Goal: Transaction & Acquisition: Obtain resource

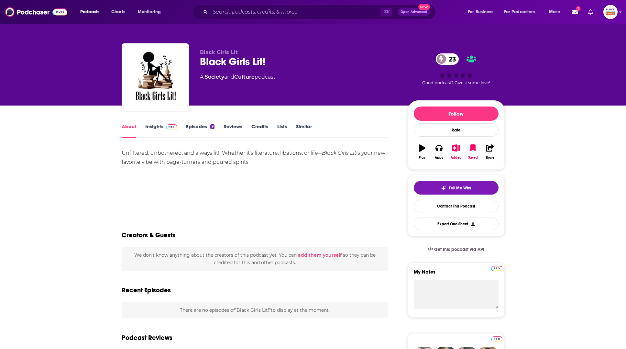
click at [154, 133] on link "Insights" at bounding box center [161, 130] width 32 height 15
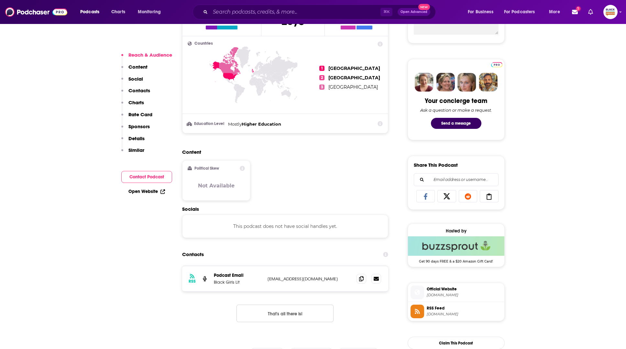
scroll to position [275, 0]
click at [439, 288] on span "Official Website" at bounding box center [463, 288] width 75 height 6
click at [448, 311] on span "feeds.buzzsprout.com" at bounding box center [463, 313] width 75 height 5
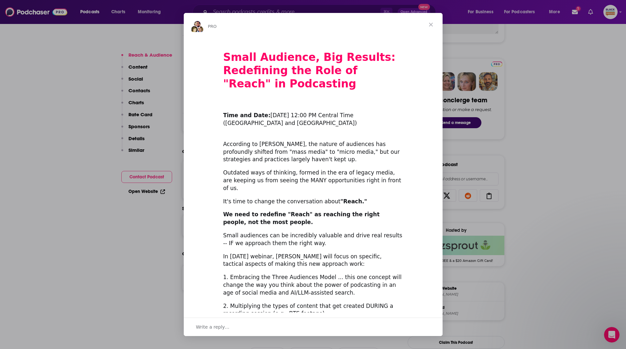
scroll to position [0, 0]
click at [430, 22] on span "Close" at bounding box center [430, 24] width 23 height 23
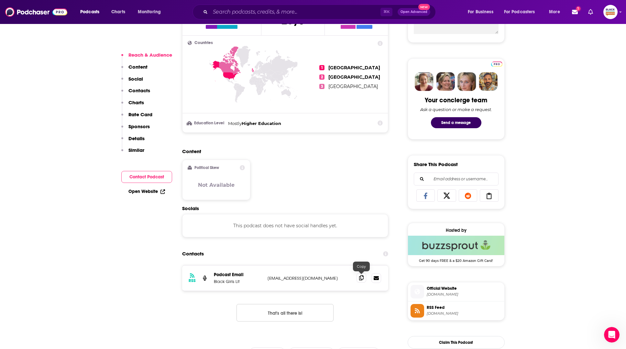
click at [359, 276] on icon at bounding box center [361, 277] width 5 height 5
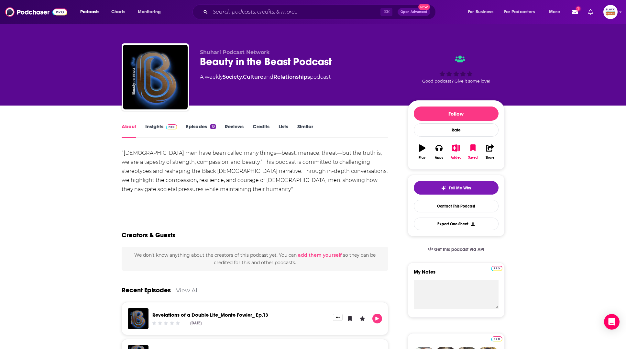
click at [207, 129] on link "Episodes 13" at bounding box center [200, 130] width 29 height 15
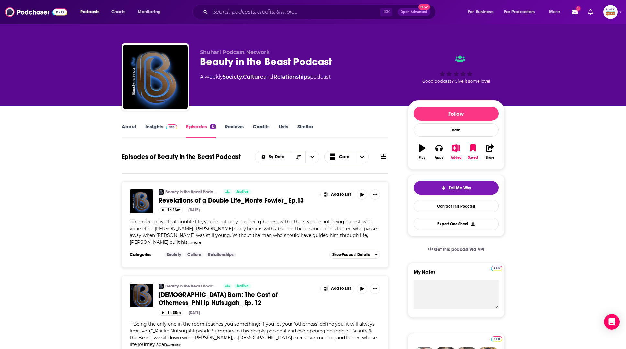
click at [170, 131] on link "Insights" at bounding box center [161, 130] width 32 height 15
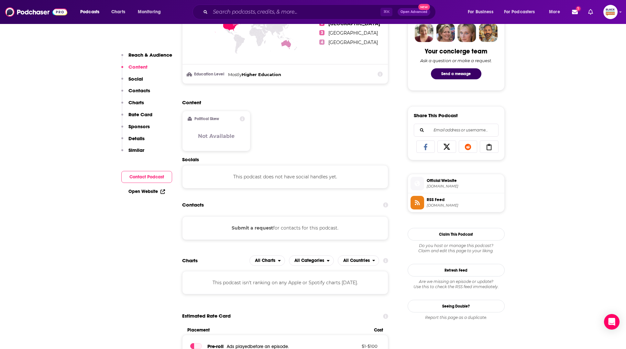
scroll to position [314, 0]
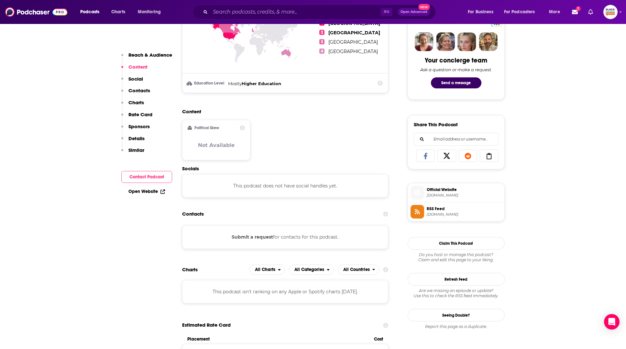
click at [446, 194] on span "redcircle.com" at bounding box center [463, 195] width 75 height 5
click at [449, 212] on span "feeds.redcircle.com" at bounding box center [463, 214] width 75 height 5
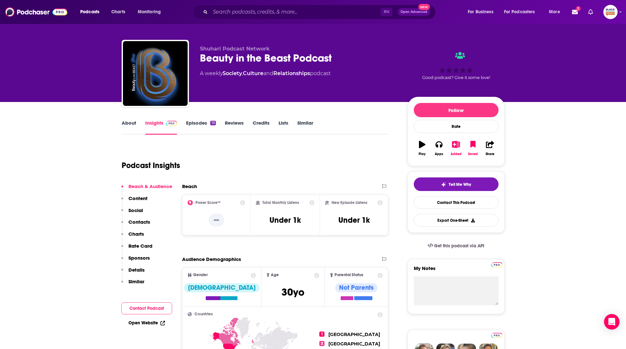
scroll to position [0, 0]
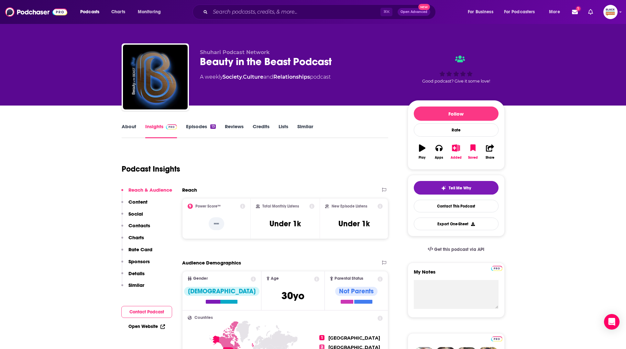
click at [207, 129] on link "Episodes 13" at bounding box center [200, 130] width 29 height 15
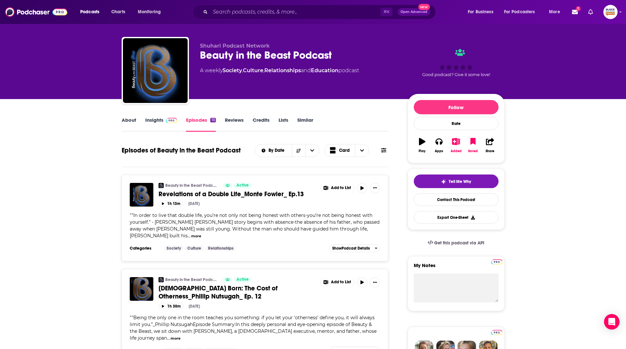
scroll to position [8, 0]
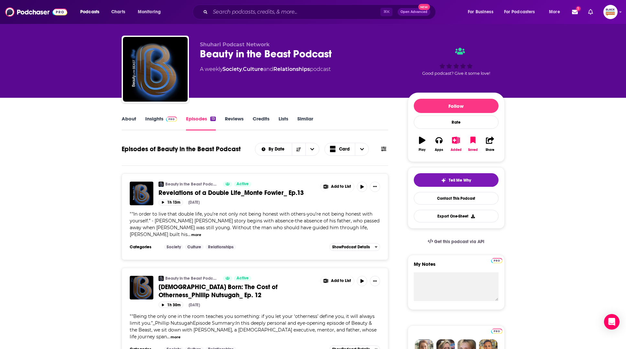
click at [191, 234] on button "more" at bounding box center [196, 234] width 10 height 5
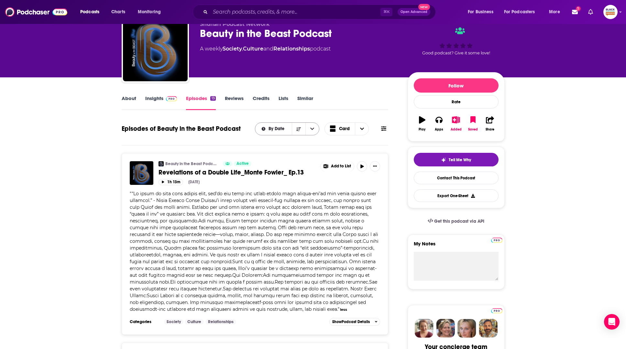
scroll to position [69, 0]
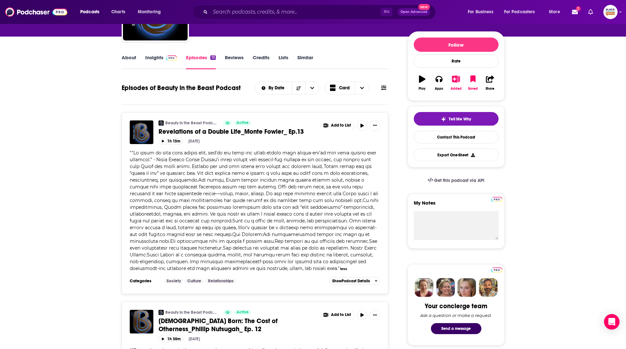
click at [165, 60] on span at bounding box center [170, 57] width 14 height 6
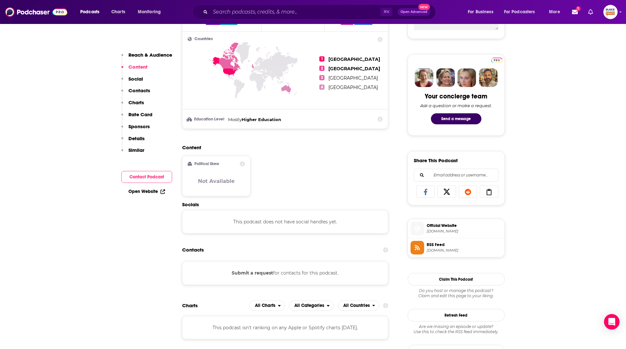
scroll to position [402, 0]
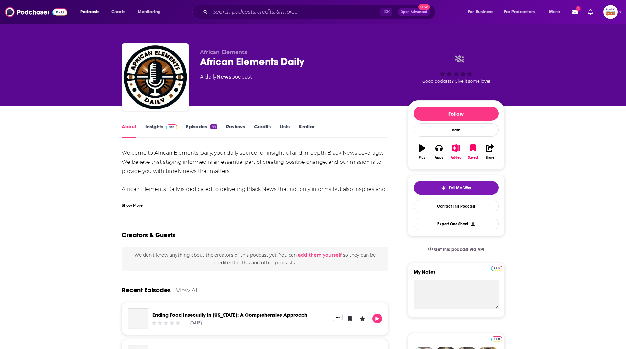
click at [134, 204] on div "Show More" at bounding box center [132, 204] width 21 height 6
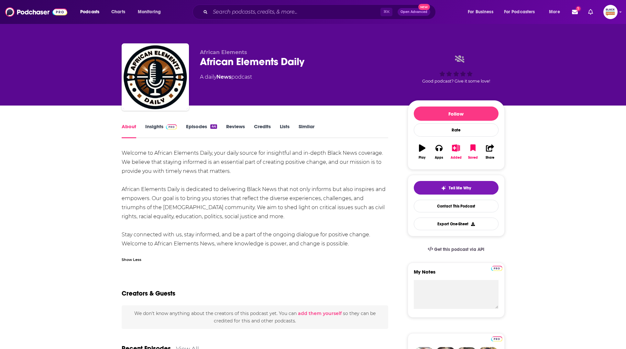
scroll to position [2, 0]
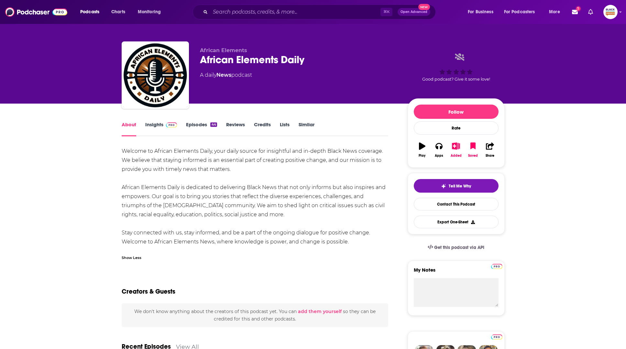
click at [151, 125] on link "Insights" at bounding box center [161, 128] width 32 height 15
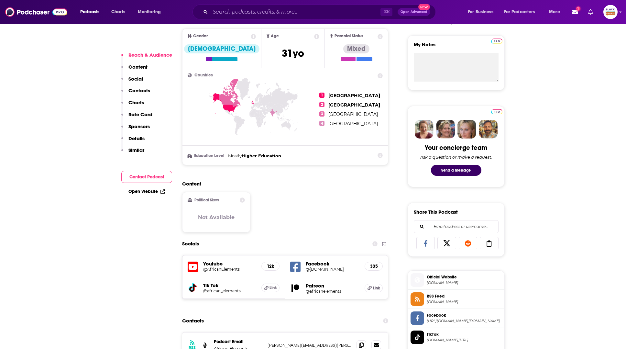
scroll to position [294, 0]
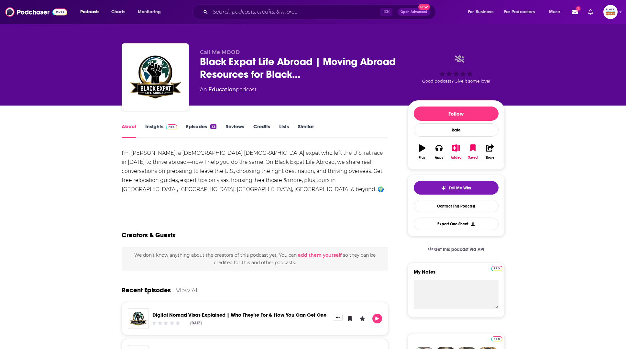
click at [170, 127] on img at bounding box center [171, 126] width 11 height 5
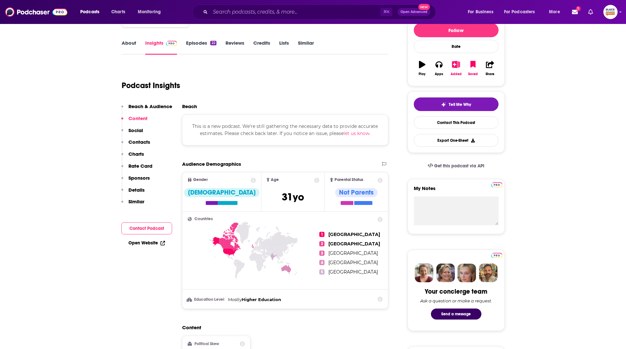
scroll to position [3, 0]
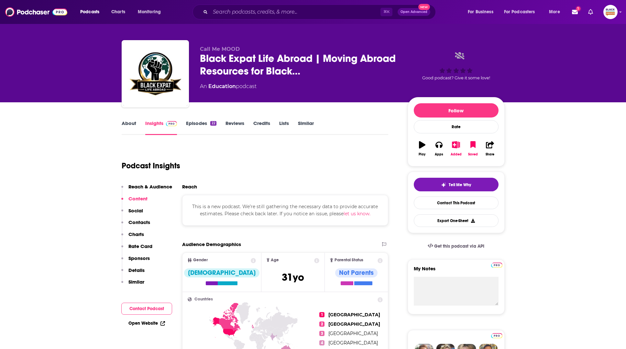
click at [125, 127] on link "About" at bounding box center [129, 127] width 15 height 15
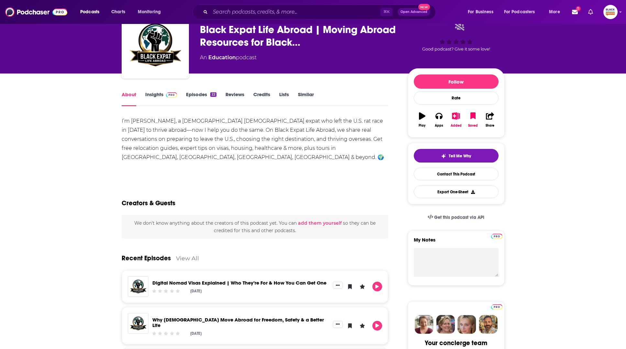
scroll to position [47, 0]
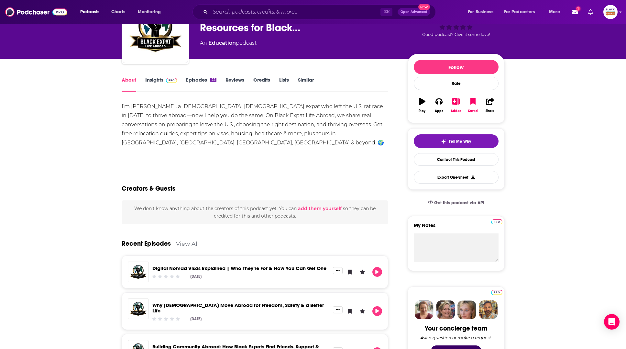
drag, startPoint x: 308, startPoint y: 143, endPoint x: 373, endPoint y: 147, distance: 65.1
click at [373, 147] on div "I’m RJ Mood, a 38-year-old American expat who left the U.S. rat race in 2023 to…" at bounding box center [255, 131] width 267 height 59
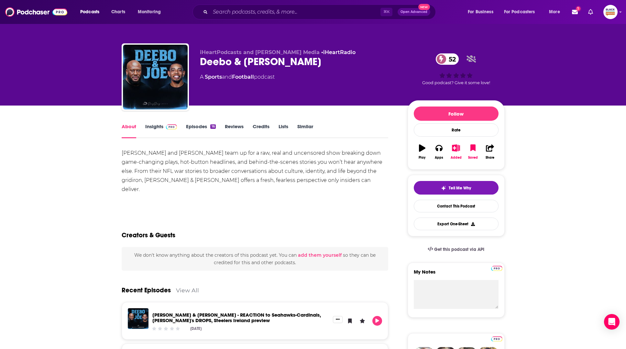
click at [166, 124] on img at bounding box center [171, 126] width 11 height 5
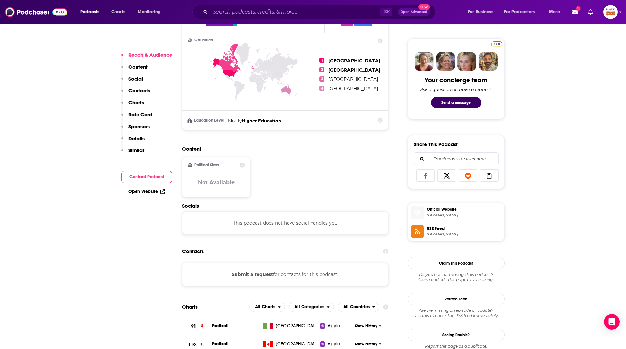
scroll to position [295, 0]
click at [458, 225] on span "RSS Feed" at bounding box center [463, 228] width 75 height 6
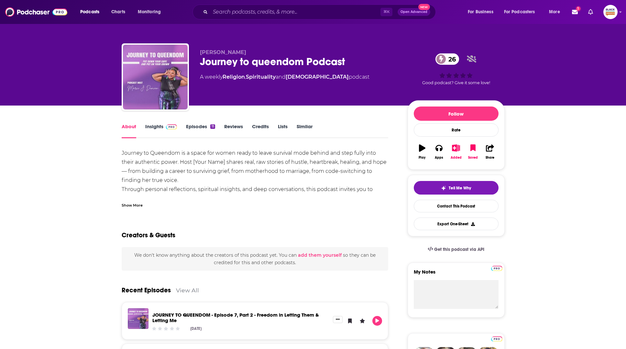
click at [163, 130] on link "Insights" at bounding box center [161, 130] width 32 height 15
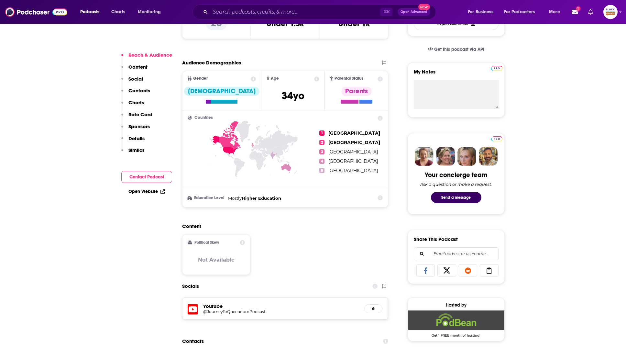
scroll to position [258, 0]
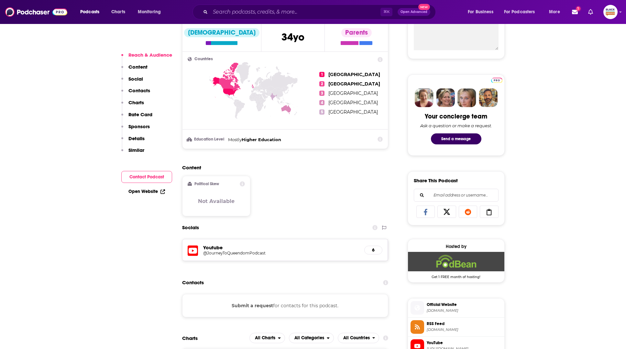
click at [247, 248] on h5 "Youtube" at bounding box center [281, 247] width 156 height 6
click at [245, 252] on h5 "@JourneyToQueendomPodcast" at bounding box center [254, 252] width 103 height 5
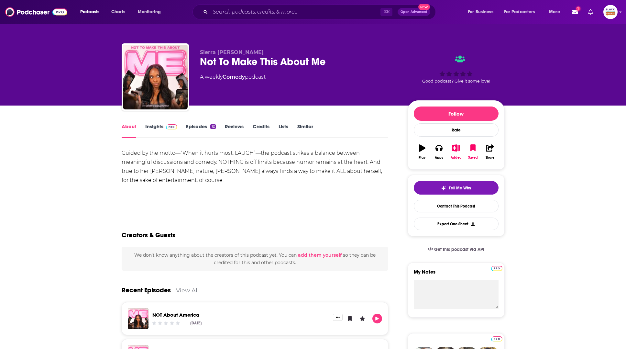
click at [155, 126] on link "Insights" at bounding box center [161, 130] width 32 height 15
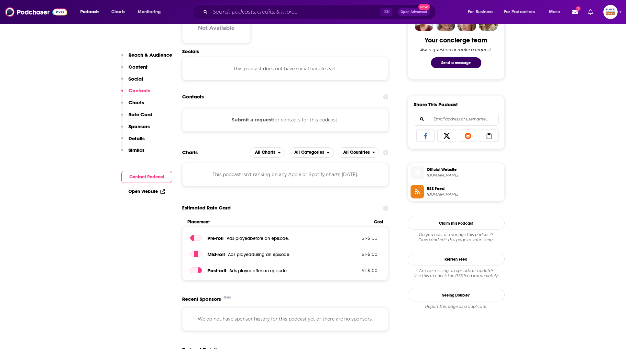
scroll to position [346, 0]
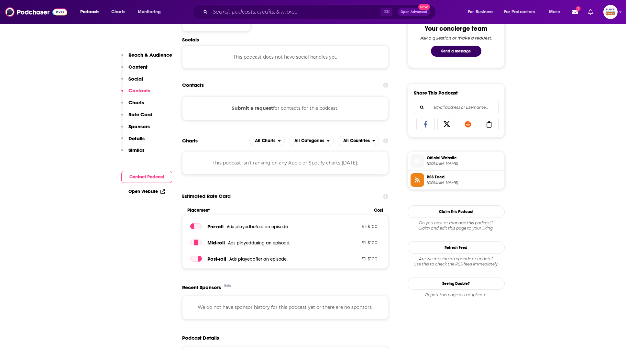
click at [443, 159] on span "Official Website nottomakethisaboutme.com" at bounding box center [463, 160] width 78 height 13
click at [446, 177] on span "RSS Feed" at bounding box center [463, 177] width 75 height 6
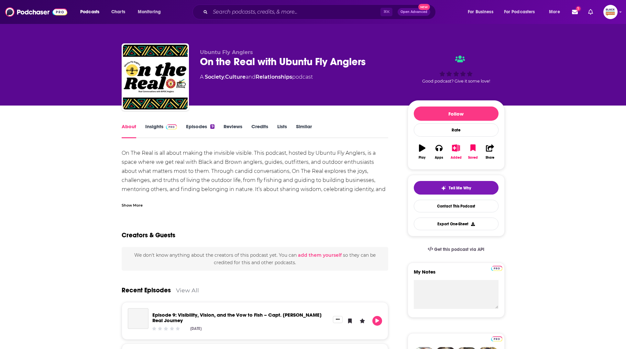
click at [167, 129] on img at bounding box center [171, 126] width 11 height 5
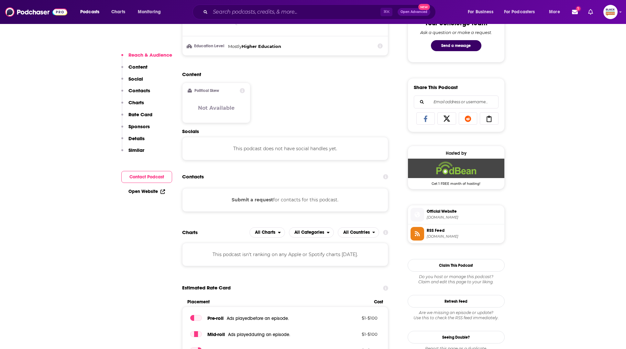
scroll to position [390, 0]
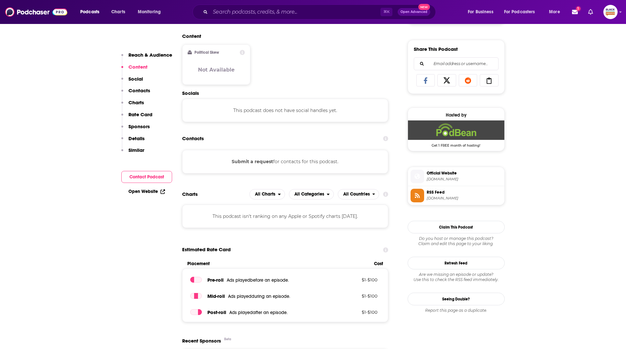
click at [463, 173] on span "Official Website" at bounding box center [463, 173] width 75 height 6
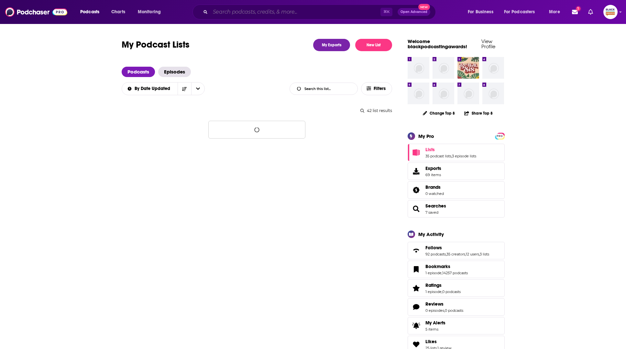
click at [250, 13] on input "Search podcasts, credits, & more..." at bounding box center [295, 12] width 170 height 10
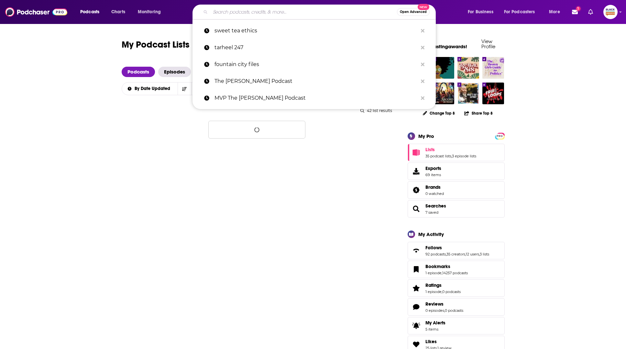
paste input "Healthy Living & Wine Podcast"
type input "Healthy Living & Wine Podcast"
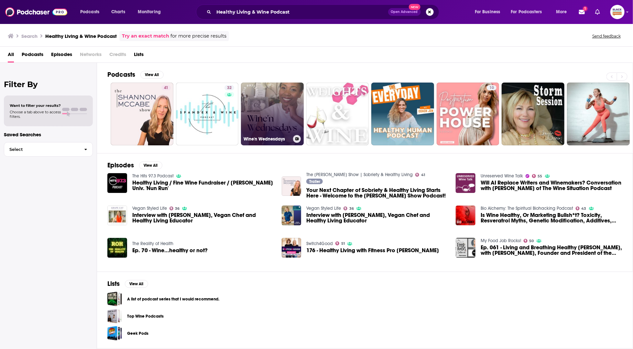
click at [298, 138] on icon at bounding box center [297, 138] width 4 height 3
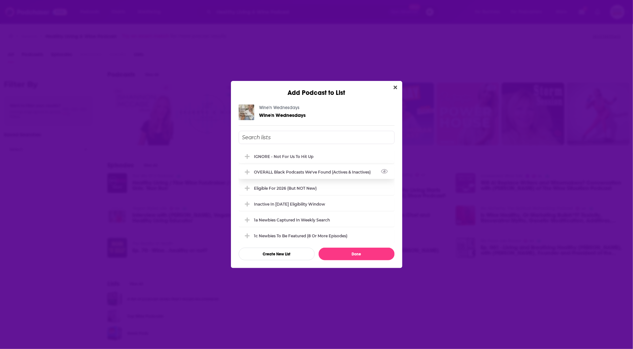
click at [287, 168] on div "OVERALL Black podcasts we've found (actives & inactives)" at bounding box center [317, 172] width 156 height 14
click at [357, 253] on button "Done" at bounding box center [356, 253] width 76 height 13
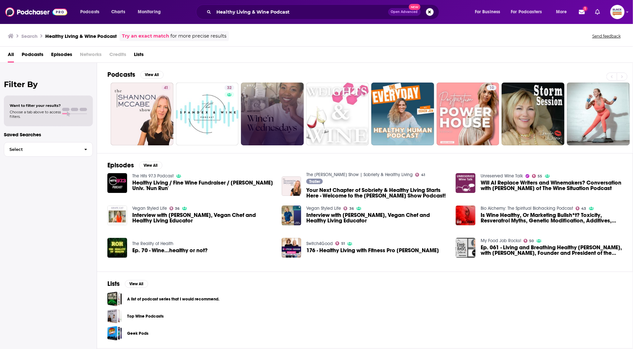
click at [146, 35] on link "Try an exact match" at bounding box center [145, 35] width 47 height 7
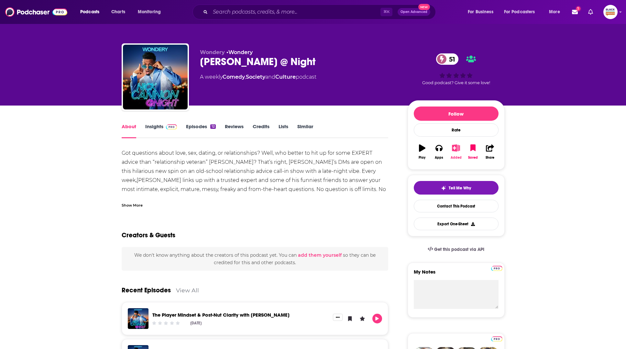
click at [457, 145] on icon "button" at bounding box center [456, 147] width 8 height 7
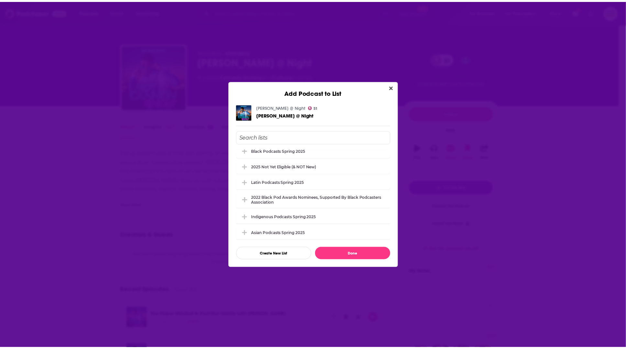
scroll to position [321, 0]
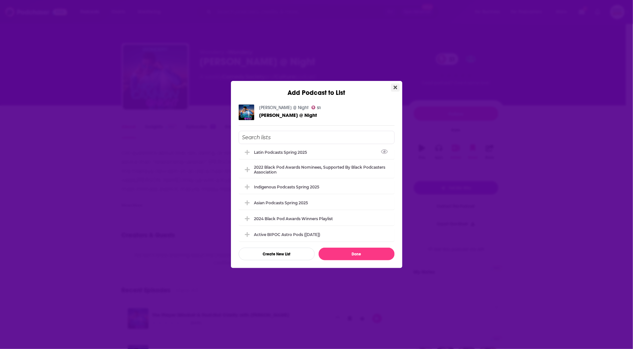
click at [397, 86] on button "Close" at bounding box center [395, 87] width 9 height 8
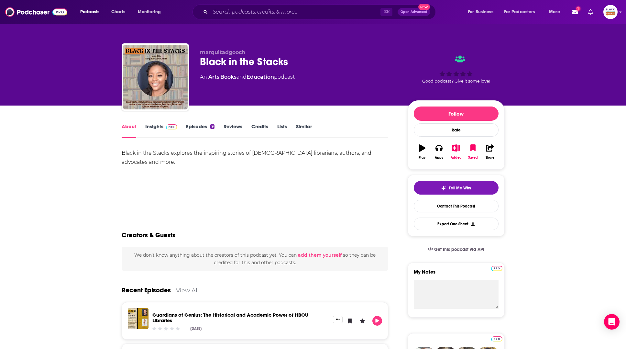
click at [343, 70] on div "marquitadgooch Black in the Stacks An Arts , Books and Education podcast" at bounding box center [298, 75] width 197 height 52
drag, startPoint x: 199, startPoint y: 61, endPoint x: 309, endPoint y: 60, distance: 109.3
click at [309, 60] on div "marquitadgooch Black in the Stacks An Arts , Books and Education podcast Good p…" at bounding box center [313, 78] width 383 height 70
copy h1 "Black in the Stacks"
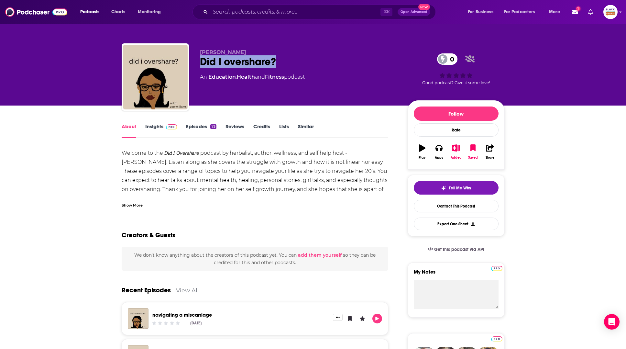
drag, startPoint x: 199, startPoint y: 62, endPoint x: 295, endPoint y: 62, distance: 96.4
click at [295, 62] on div "Zoe Williams Did I overshare? 0 An Education , Health and Fitness podcast 0 Goo…" at bounding box center [313, 78] width 383 height 70
copy h1 "Did I overshare?"
click at [129, 206] on div "Show More" at bounding box center [132, 204] width 21 height 6
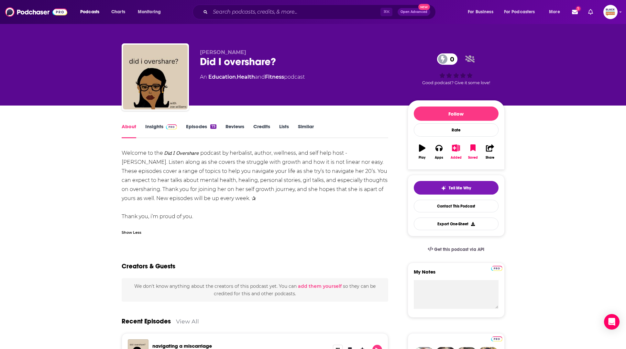
click at [158, 127] on link "Insights" at bounding box center [161, 130] width 32 height 15
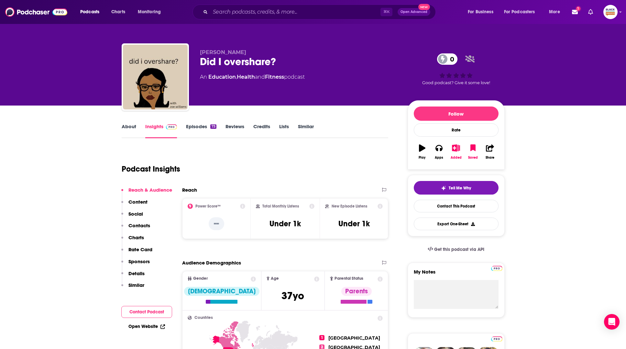
click at [198, 129] on link "Episodes 73" at bounding box center [201, 130] width 30 height 15
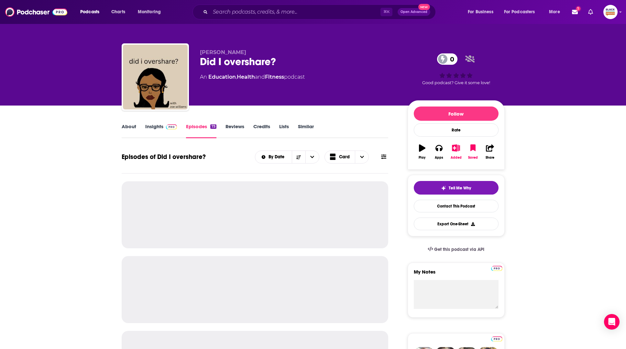
click at [165, 132] on link "Insights" at bounding box center [161, 130] width 32 height 15
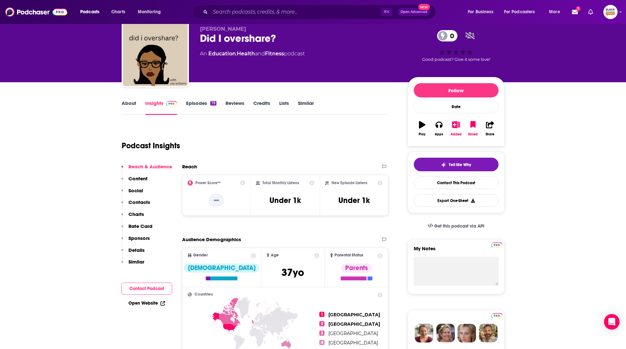
scroll to position [24, 0]
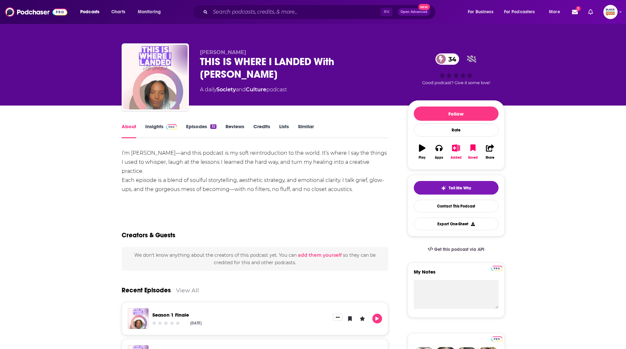
click at [350, 62] on div "THIS IS WHERE I LANDED With Shayla 34" at bounding box center [298, 67] width 197 height 25
copy h1 "Shayla"
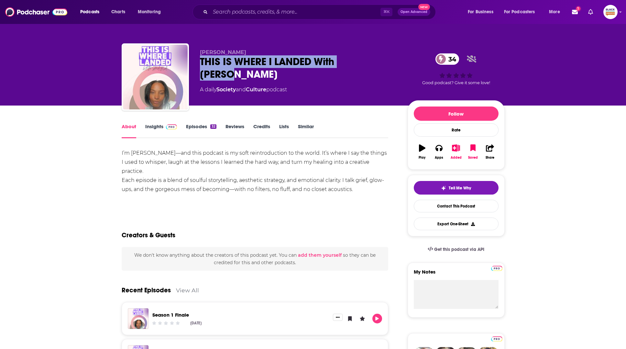
drag, startPoint x: 210, startPoint y: 62, endPoint x: 401, endPoint y: 68, distance: 191.8
click at [401, 68] on div "Shayla THIS IS WHERE I LANDED With Shayla 34 A daily Society and Culture podcas…" at bounding box center [313, 78] width 383 height 70
copy h1 "THIS IS WHERE I LANDED With Shayla"
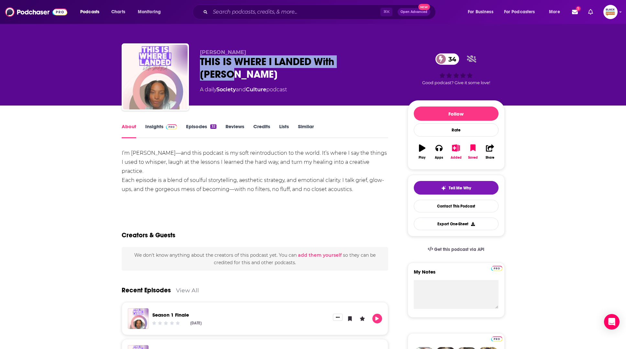
drag, startPoint x: 195, startPoint y: 64, endPoint x: 378, endPoint y: 58, distance: 182.8
click at [378, 58] on div "Shayla THIS IS WHERE I LANDED With Shayla 34 A daily Society and Culture podcas…" at bounding box center [313, 78] width 383 height 70
copy h1 "THIS IS WHERE I LANDED With Shayla"
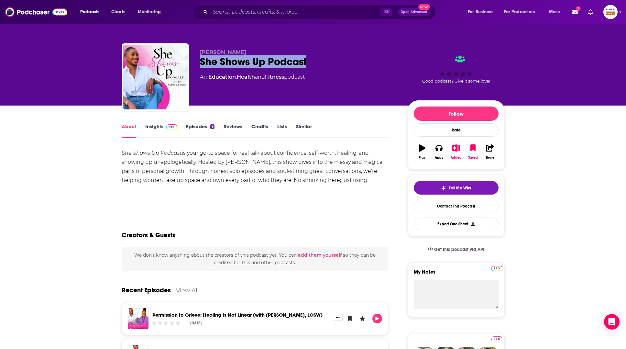
drag, startPoint x: 199, startPoint y: 59, endPoint x: 319, endPoint y: 58, distance: 120.0
click at [319, 58] on div "She Shows Up Podcast" at bounding box center [298, 61] width 197 height 13
copy h1 "She Shows Up Podcast"
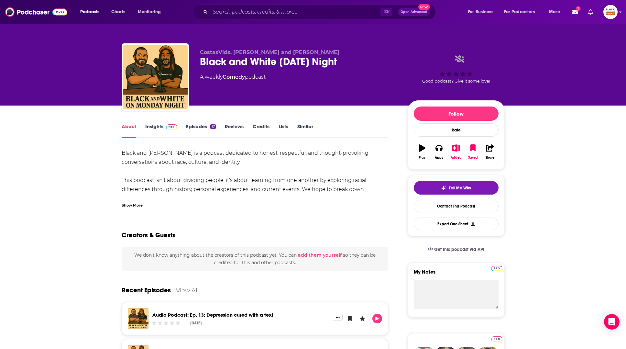
drag, startPoint x: 194, startPoint y: 62, endPoint x: 371, endPoint y: 59, distance: 176.9
click at [371, 59] on div "CostasVids, [PERSON_NAME] and [PERSON_NAME] and White [DATE] Night A weekly Com…" at bounding box center [313, 78] width 383 height 70
copy h1 "Black and White [DATE] Night"
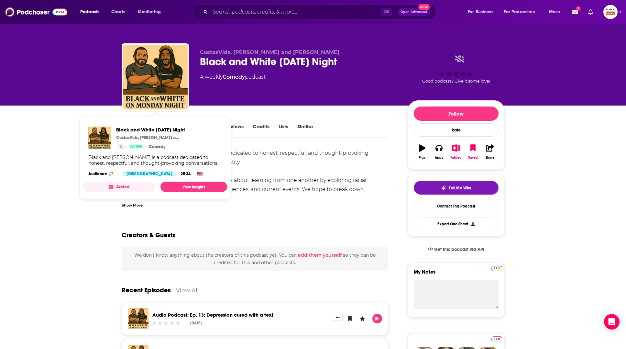
click at [364, 123] on div "About Insights Episodes 17 Reviews Credits Lists Similar" at bounding box center [255, 130] width 267 height 16
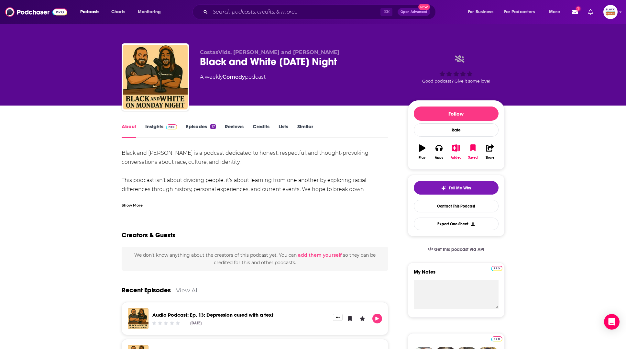
click at [134, 201] on div "Show More" at bounding box center [132, 204] width 21 height 6
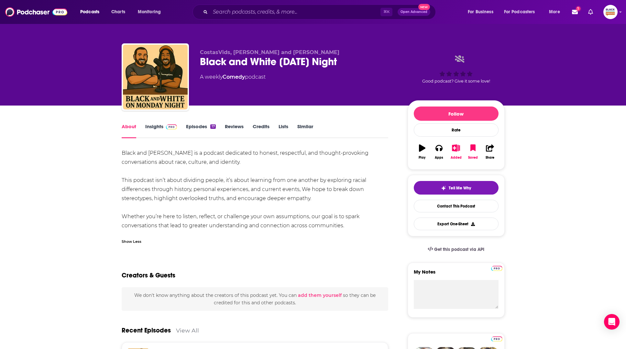
click at [196, 127] on link "Episodes 17" at bounding box center [200, 130] width 29 height 15
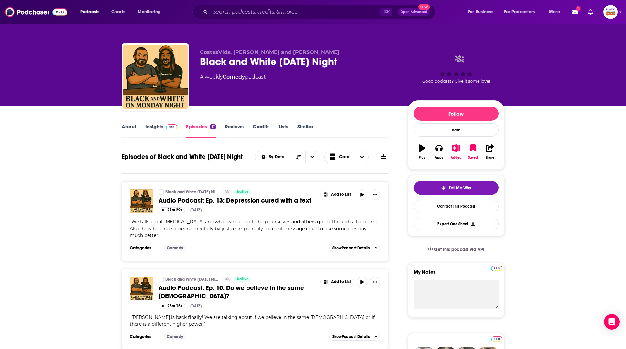
scroll to position [2, 0]
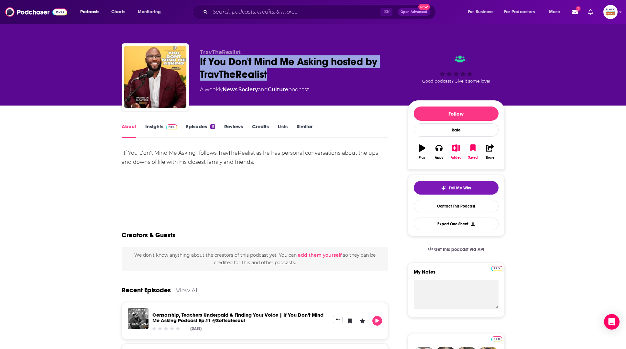
drag, startPoint x: 269, startPoint y: 74, endPoint x: 196, endPoint y: 57, distance: 75.1
click at [196, 57] on div "TravTheRealist If You Don't Mind Me Asking hosted by TravTheRealist A weekly Ne…" at bounding box center [313, 78] width 383 height 70
copy h1 "If You Don't Mind Me Asking hosted by TravTheRealist"
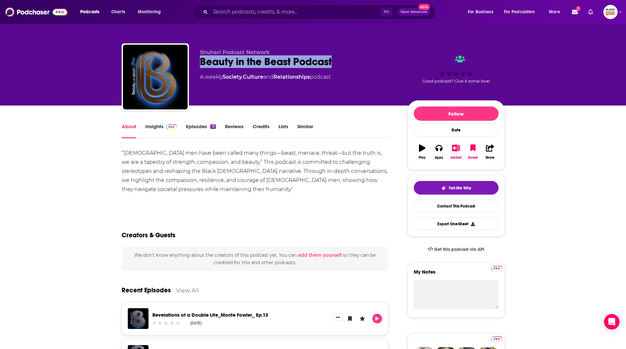
drag, startPoint x: 201, startPoint y: 60, endPoint x: 339, endPoint y: 61, distance: 138.7
click at [339, 61] on div "Beauty in the Beast Podcast" at bounding box center [298, 61] width 197 height 13
copy h1 "Beauty in the Beast Podcast"
click at [357, 127] on div "About Insights Episodes 13 Reviews Credits Lists Similar" at bounding box center [255, 130] width 267 height 16
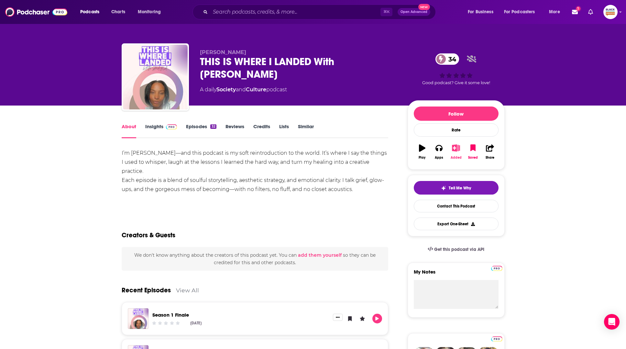
click at [453, 148] on icon "button" at bounding box center [456, 147] width 8 height 7
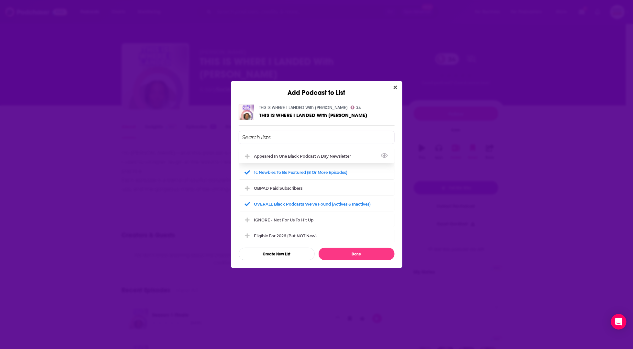
click at [311, 155] on div "Appeared in One Black podcast a day newsletter" at bounding box center [304, 156] width 101 height 5
click at [293, 185] on div "OBPAD paid subscribers" at bounding box center [280, 187] width 52 height 5
click at [292, 168] on div "1c Newbies to be featured (8 or more episodes)" at bounding box center [317, 172] width 156 height 14
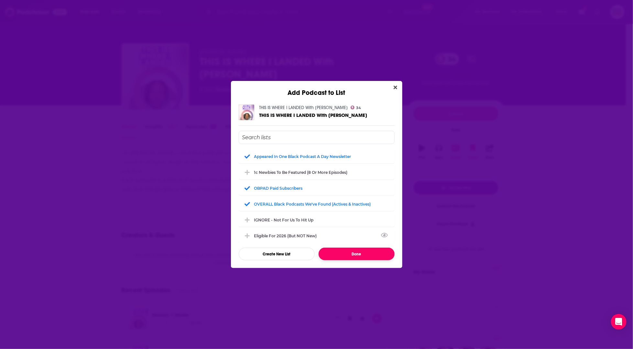
click at [368, 250] on button "Done" at bounding box center [356, 253] width 76 height 13
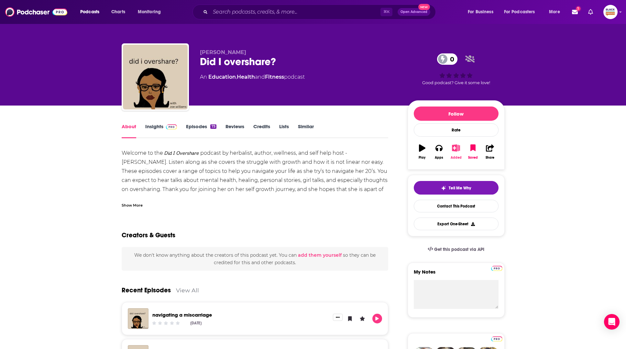
click at [455, 150] on icon "button" at bounding box center [456, 147] width 8 height 7
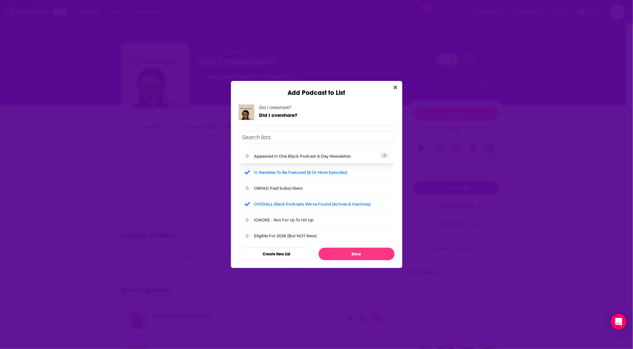
click at [285, 161] on div "Appeared in One Black podcast a day newsletter" at bounding box center [317, 156] width 156 height 14
click at [281, 187] on div "OBPAD paid subscribers" at bounding box center [280, 187] width 52 height 5
click at [288, 171] on div "1c Newbies to be featured (8 or more episodes)" at bounding box center [302, 171] width 97 height 5
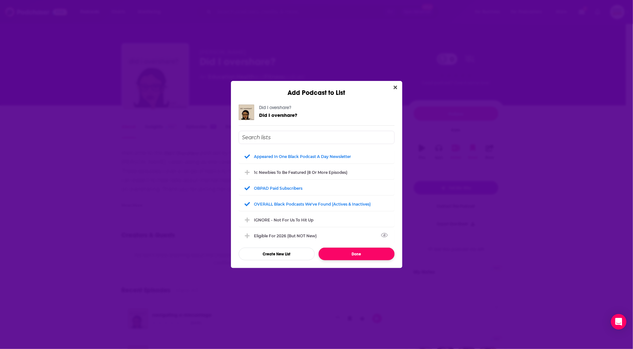
click at [371, 254] on button "Done" at bounding box center [356, 253] width 76 height 13
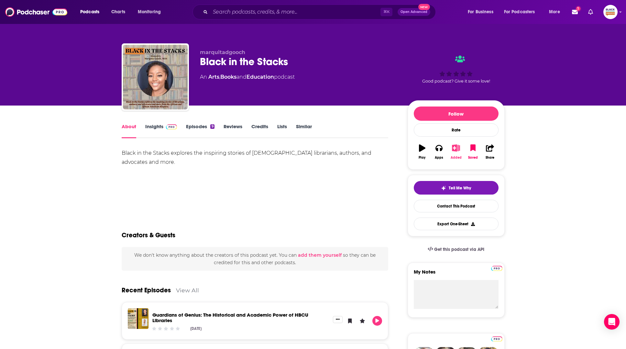
click at [458, 148] on icon "button" at bounding box center [456, 147] width 8 height 7
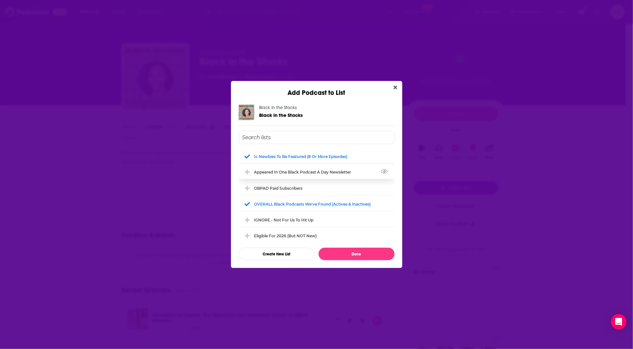
drag, startPoint x: 283, startPoint y: 167, endPoint x: 279, endPoint y: 184, distance: 17.5
click at [283, 167] on div "Appeared in One Black podcast a day newsletter" at bounding box center [317, 172] width 156 height 14
click at [279, 187] on div "OBPAD paid subscribers" at bounding box center [280, 187] width 52 height 5
click at [289, 152] on div "1c Newbies to be featured (8 or more episodes)" at bounding box center [317, 156] width 156 height 14
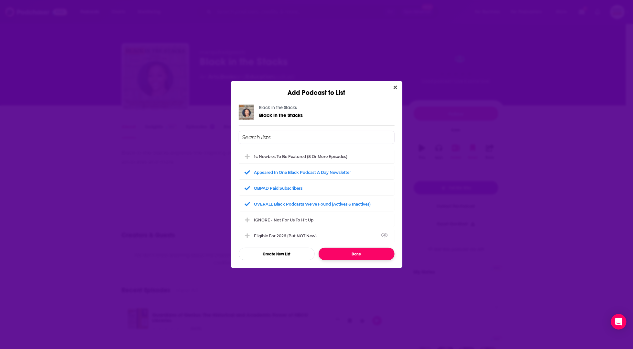
click at [360, 253] on button "Done" at bounding box center [356, 253] width 76 height 13
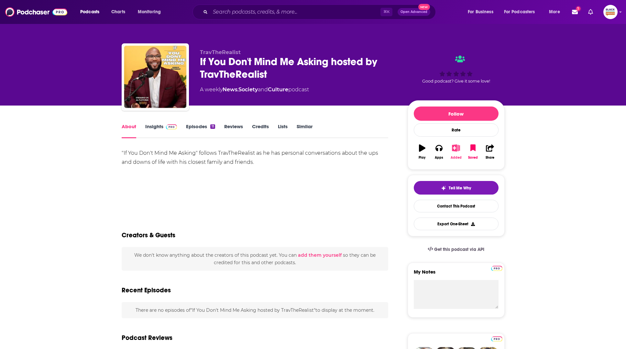
click at [457, 147] on icon "button" at bounding box center [456, 147] width 8 height 7
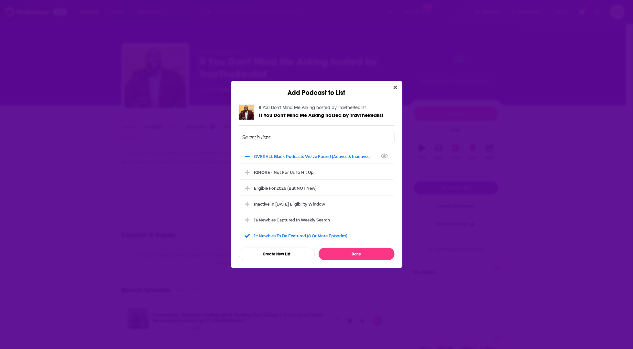
click at [301, 138] on input "Add Podcast To List" at bounding box center [317, 137] width 156 height 13
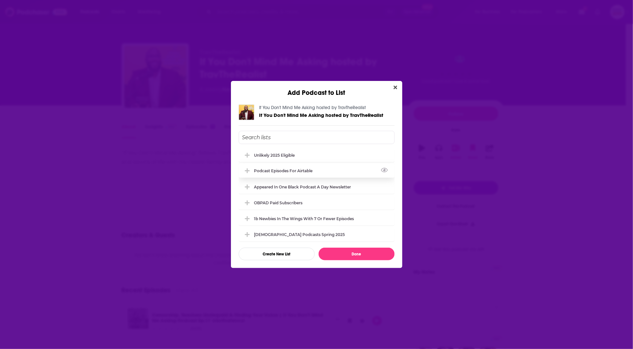
scroll to position [128, 0]
click at [297, 201] on div "OBPAD paid subscribers" at bounding box center [280, 202] width 52 height 5
click at [276, 185] on div "Appeared in One Black podcast a day newsletter" at bounding box center [304, 186] width 101 height 5
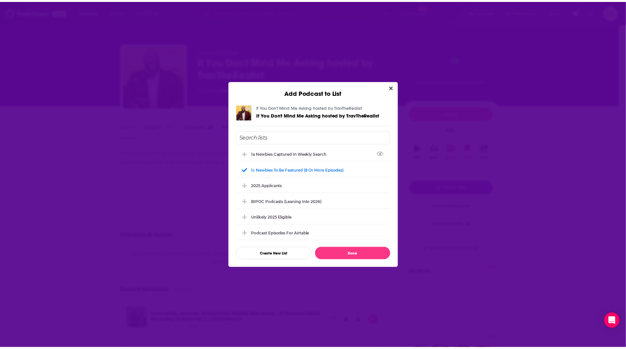
scroll to position [0, 0]
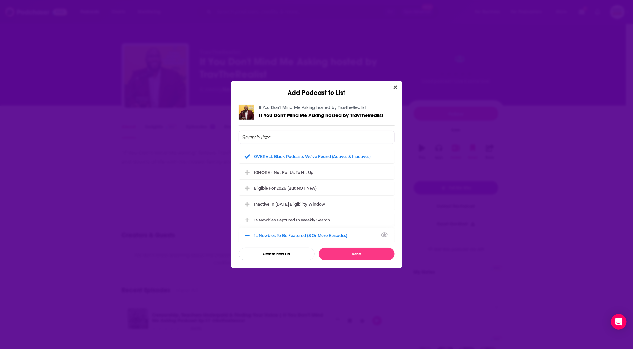
click at [283, 238] on div "1c Newbies to be featured (8 or more episodes)" at bounding box center [317, 235] width 156 height 14
click at [363, 254] on button "Done" at bounding box center [356, 253] width 76 height 13
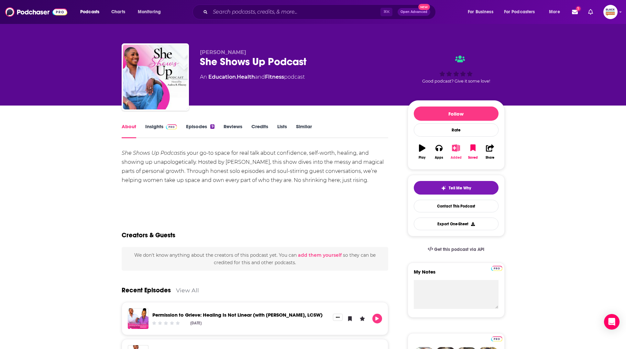
click at [452, 149] on icon "button" at bounding box center [456, 147] width 8 height 7
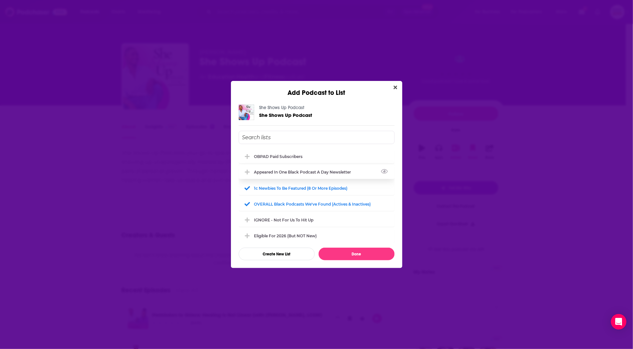
click at [292, 167] on div "Appeared in One Black podcast a day newsletter" at bounding box center [317, 172] width 156 height 14
click at [285, 155] on div "OBPAD paid subscribers" at bounding box center [280, 156] width 52 height 5
click at [285, 182] on div "1c Newbies to be featured (8 or more episodes)" at bounding box center [317, 187] width 156 height 14
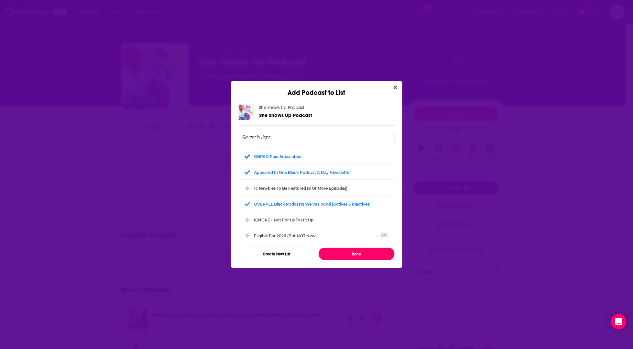
click at [364, 251] on button "Done" at bounding box center [356, 253] width 76 height 13
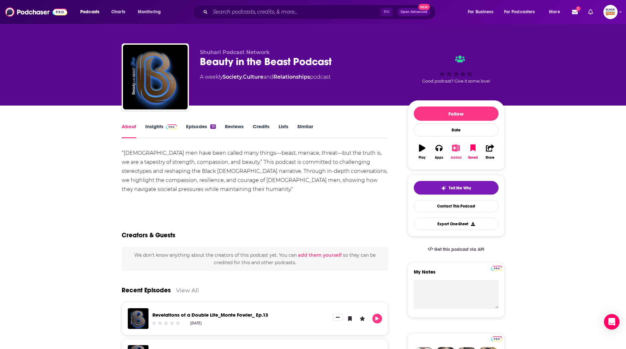
click at [453, 148] on icon "button" at bounding box center [456, 147] width 8 height 7
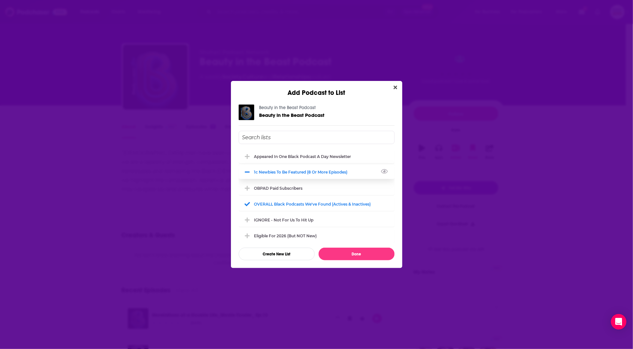
click at [285, 172] on div "1c Newbies to be featured (8 or more episodes)" at bounding box center [302, 171] width 97 height 5
click at [287, 157] on div "Appeared in One Black podcast a day newsletter" at bounding box center [304, 156] width 101 height 5
click at [282, 186] on div "OBPAD paid subscribers" at bounding box center [278, 187] width 48 height 5
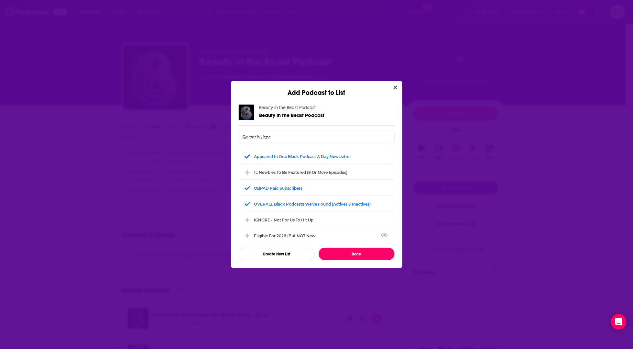
click at [368, 254] on button "Done" at bounding box center [356, 253] width 76 height 13
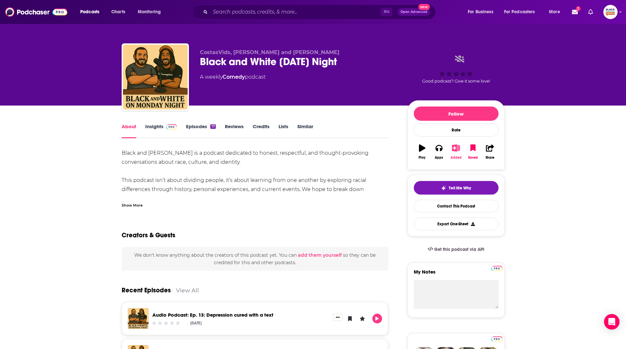
click at [456, 149] on icon "button" at bounding box center [456, 147] width 8 height 7
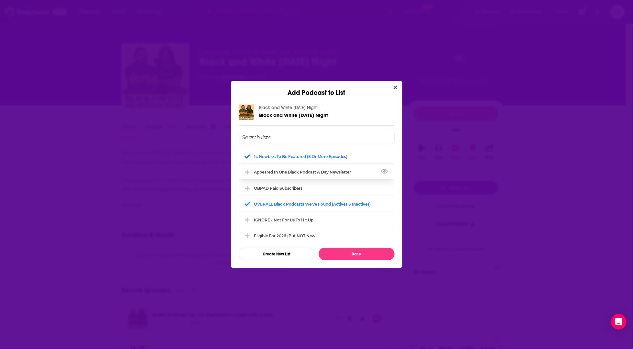
click at [322, 173] on div "Appeared in One Black podcast a day newsletter" at bounding box center [304, 171] width 101 height 5
click at [297, 187] on div "OBPAD paid subscribers" at bounding box center [280, 187] width 52 height 5
click at [320, 155] on div "1c Newbies to be featured (8 or more episodes)" at bounding box center [302, 156] width 97 height 5
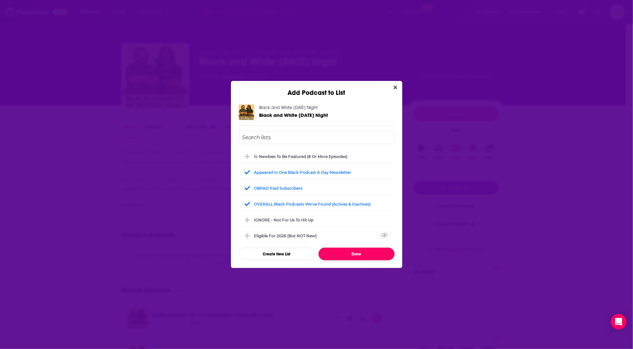
click at [364, 254] on button "Done" at bounding box center [356, 253] width 76 height 13
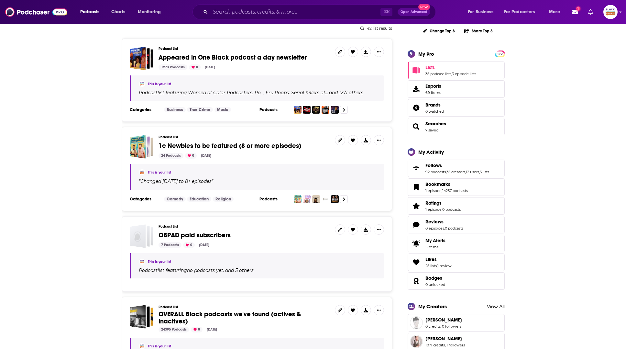
scroll to position [88, 0]
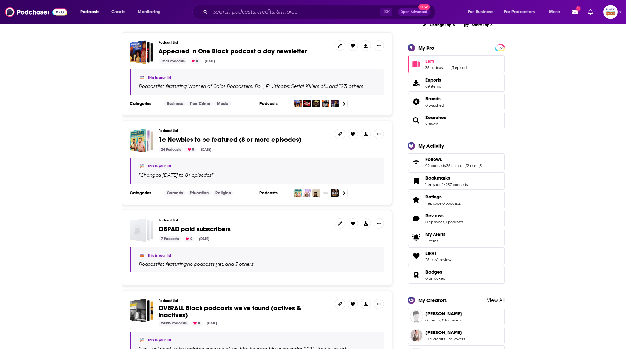
click at [207, 229] on span "OBPAD paid subscribers" at bounding box center [194, 229] width 72 height 8
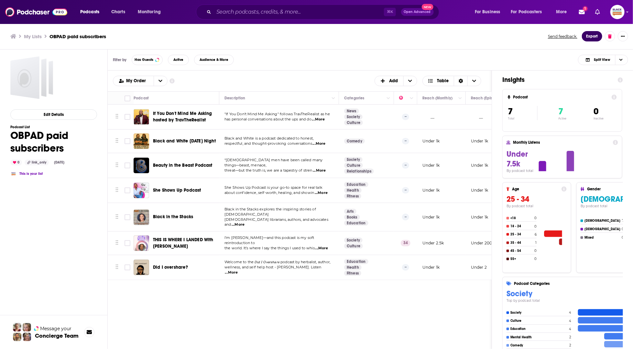
click at [589, 38] on button "Export" at bounding box center [592, 36] width 20 height 10
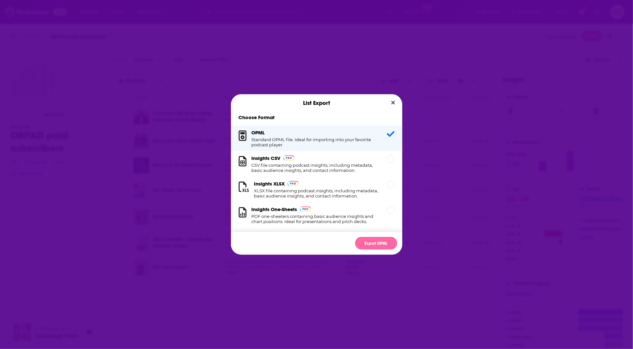
click at [383, 239] on button "Export OPML" at bounding box center [376, 243] width 42 height 13
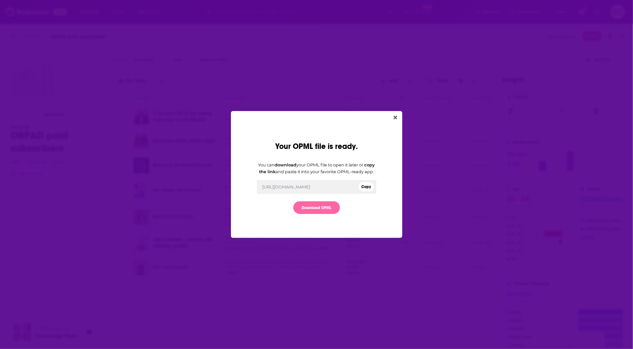
click at [325, 210] on link "Download OPML" at bounding box center [316, 207] width 47 height 13
